Goal: Task Accomplishment & Management: Complete application form

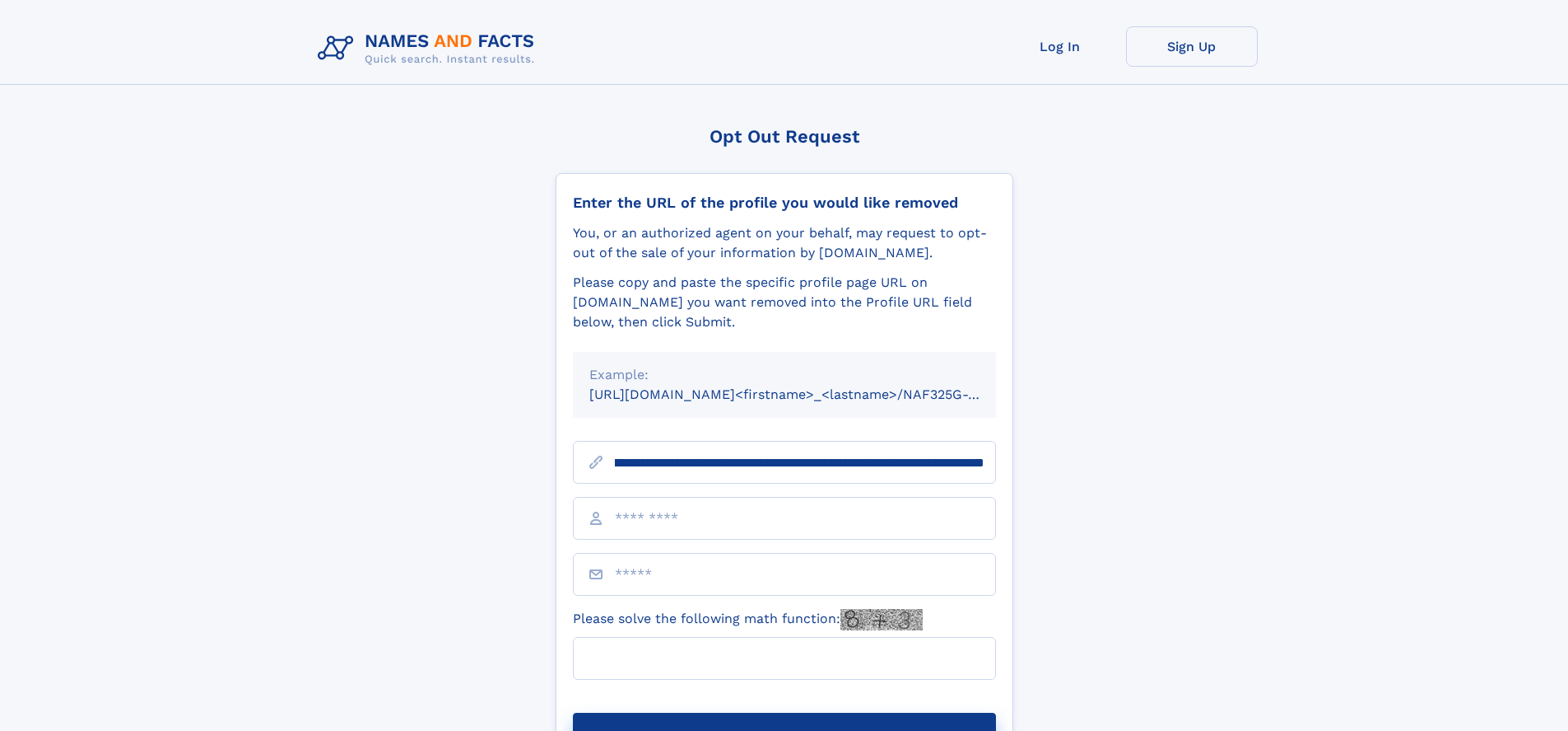
scroll to position [0, 185]
type input "**********"
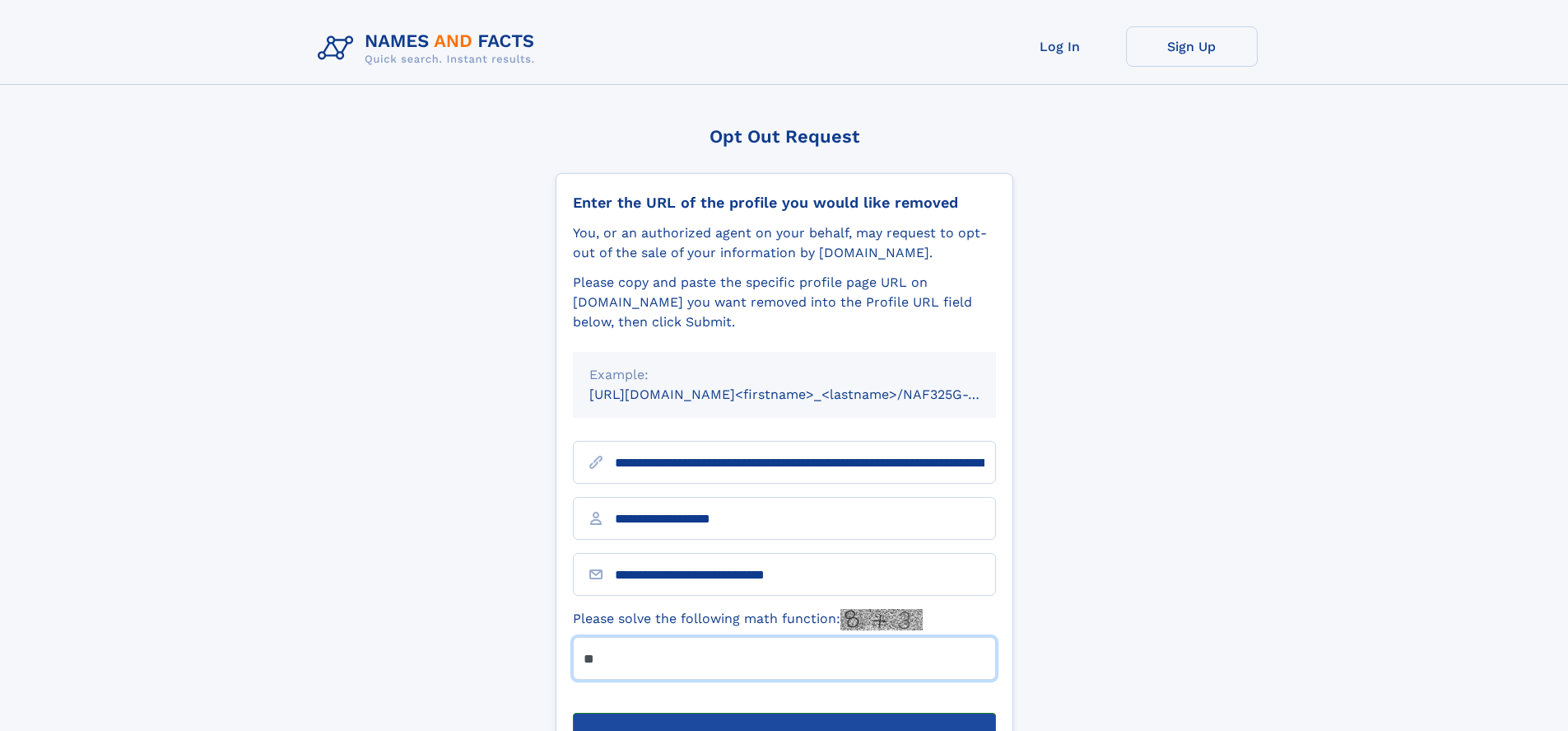
type input "**"
click at [784, 712] on button "Submit Opt Out Request" at bounding box center [784, 739] width 423 height 53
